Goal: Navigation & Orientation: Find specific page/section

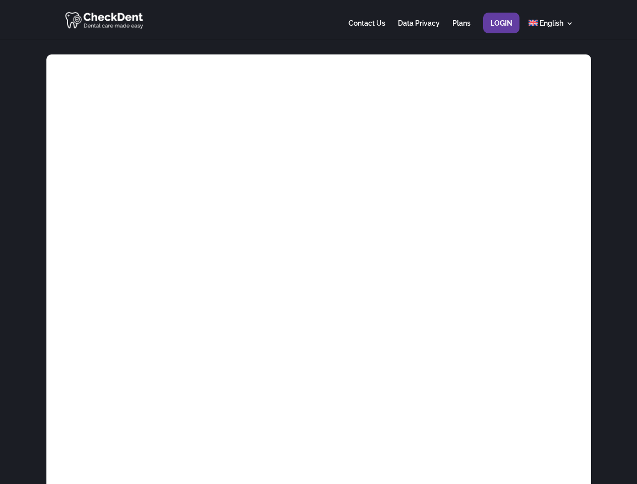
click at [318, 20] on div at bounding box center [319, 19] width 510 height 39
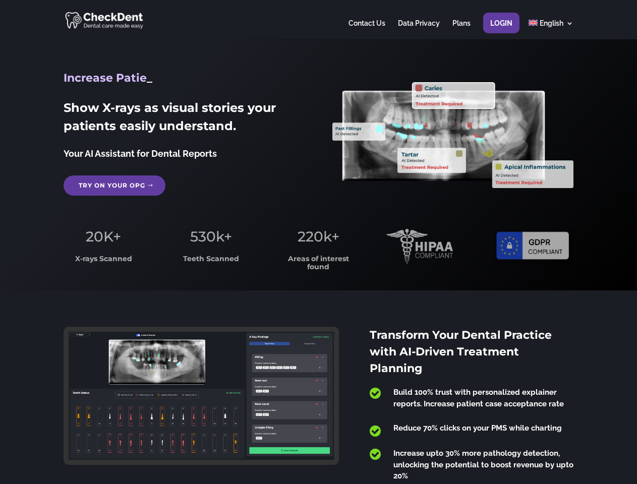
click at [318, 242] on span "220k+" at bounding box center [319, 236] width 42 height 17
click at [318, 20] on div at bounding box center [319, 19] width 510 height 39
